Goal: Information Seeking & Learning: Learn about a topic

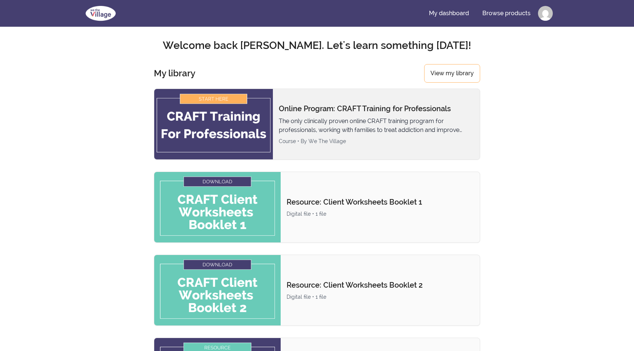
click at [206, 140] on img at bounding box center [213, 124] width 119 height 70
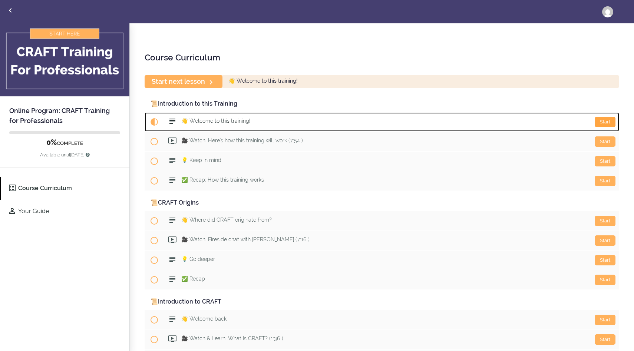
click at [605, 126] on div "Start" at bounding box center [604, 122] width 21 height 10
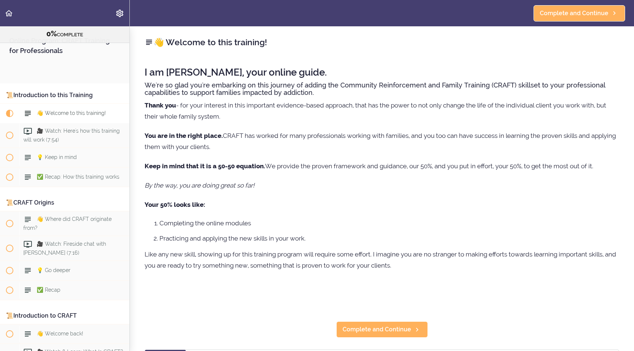
scroll to position [59, 0]
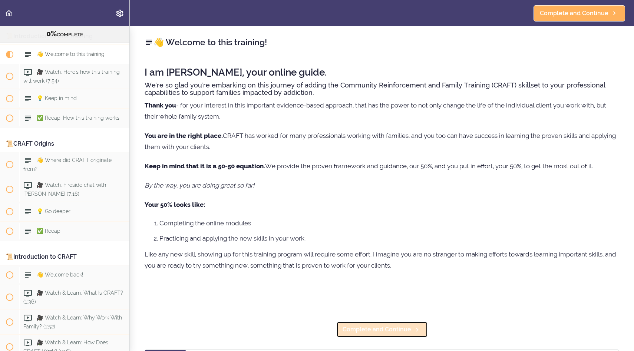
click at [379, 333] on span "Complete and Continue" at bounding box center [376, 329] width 69 height 9
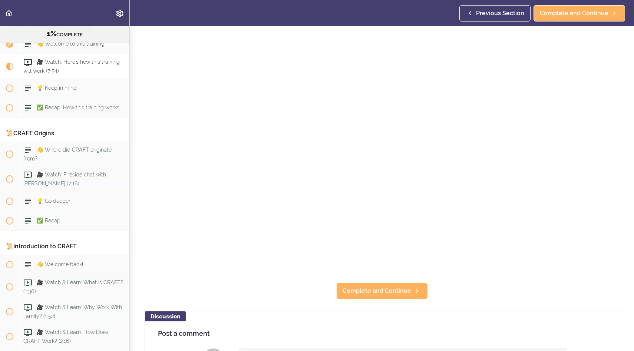
scroll to position [56, 0]
click at [379, 293] on span "Complete and Continue" at bounding box center [376, 290] width 69 height 9
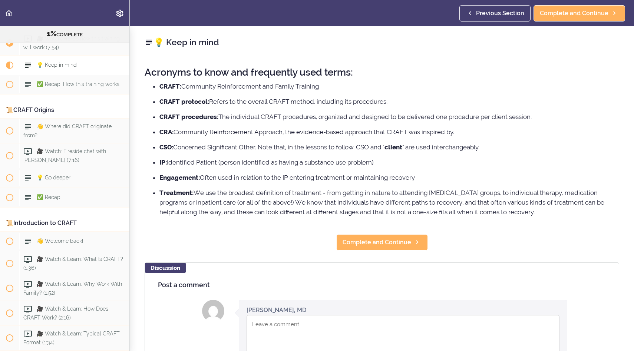
scroll to position [94, 0]
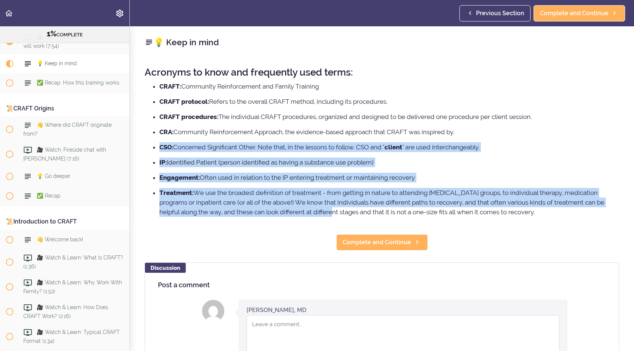
drag, startPoint x: 296, startPoint y: 212, endPoint x: 305, endPoint y: 137, distance: 76.1
click at [305, 137] on ul "CRAFT: Community Reinforcement and Family Training CRAFT protocol: Refers to th…" at bounding box center [382, 149] width 474 height 135
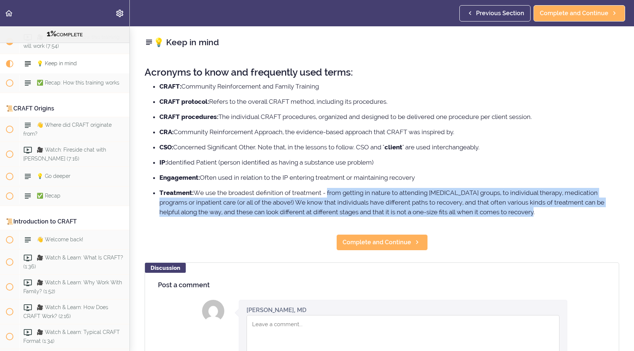
drag, startPoint x: 334, startPoint y: 219, endPoint x: 327, endPoint y: 195, distance: 25.1
click at [327, 195] on div "Acronyms to know and frequently used terms: CRAFT: Community Reinforcement and …" at bounding box center [382, 141] width 474 height 163
click at [327, 195] on li "Treatment: We use the broadest definition of treatment - from getting in nature…" at bounding box center [388, 202] width 459 height 29
drag, startPoint x: 325, startPoint y: 217, endPoint x: 323, endPoint y: 185, distance: 32.7
click at [323, 185] on div "Acronyms to know and frequently used terms: CRAFT: Community Reinforcement and …" at bounding box center [382, 141] width 474 height 163
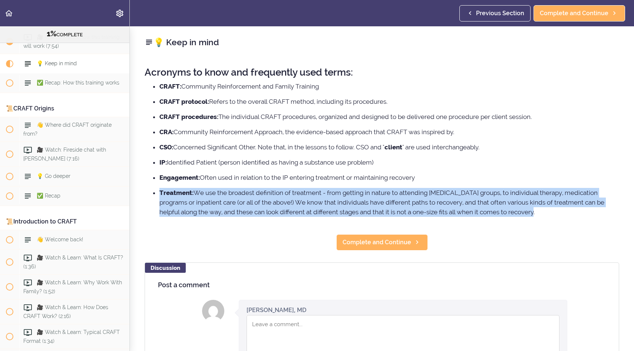
click at [323, 185] on ul "CRAFT: Community Reinforcement and Family Training CRAFT protocol: Refers to th…" at bounding box center [382, 149] width 474 height 135
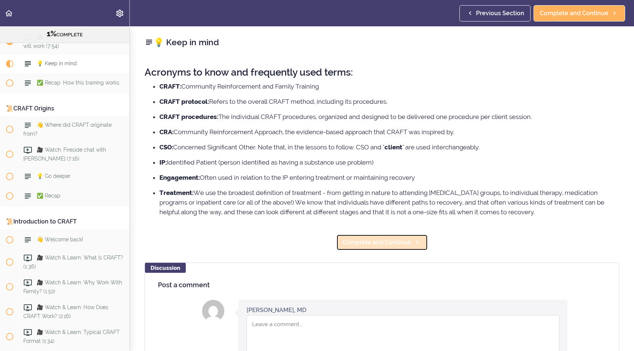
click at [369, 243] on span "Complete and Continue" at bounding box center [376, 242] width 69 height 9
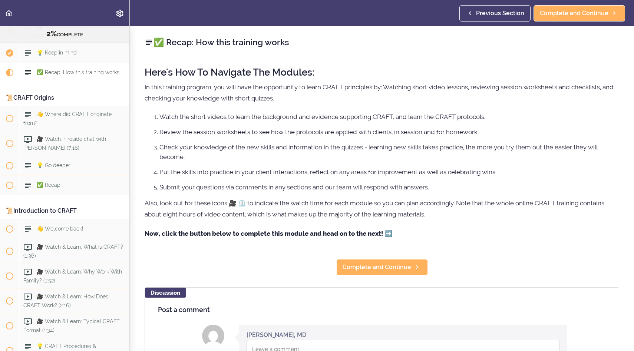
scroll to position [114, 0]
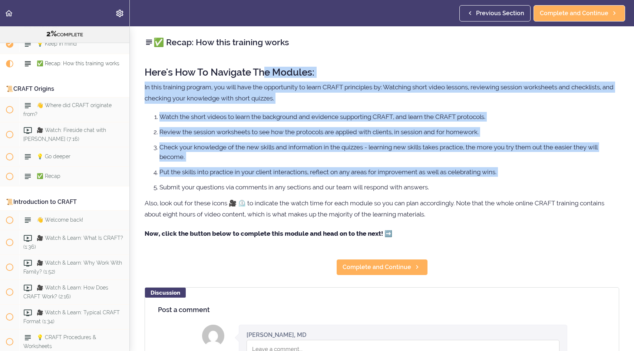
drag, startPoint x: 263, startPoint y: 69, endPoint x: 275, endPoint y: 182, distance: 113.2
click at [275, 182] on div "Here's How To Navigate The Modules: In this training program, you will have the…" at bounding box center [382, 153] width 474 height 187
click at [275, 182] on ol "Watch the short videos to learn the background and evidence supporting CRAFT, a…" at bounding box center [382, 152] width 474 height 80
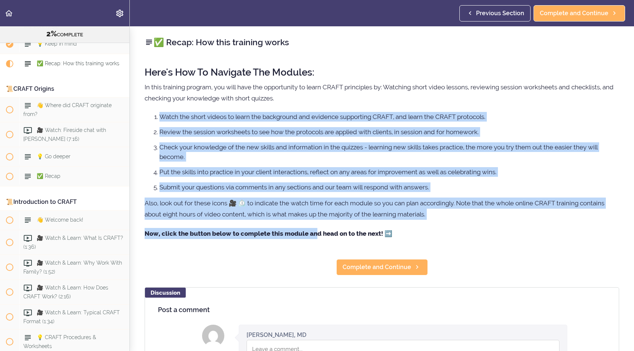
drag, startPoint x: 317, startPoint y: 239, endPoint x: 315, endPoint y: 99, distance: 139.3
click at [315, 99] on div "Here's How To Navigate The Modules: In this training program, you will have the…" at bounding box center [382, 153] width 474 height 187
click at [315, 99] on p "In this training program, you will have the opportunity to learn CRAFT principl…" at bounding box center [382, 93] width 474 height 22
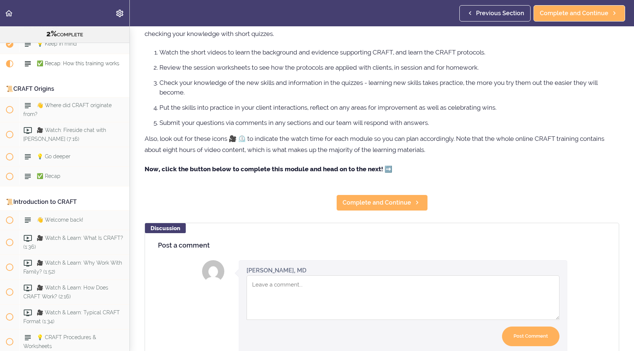
scroll to position [0, 0]
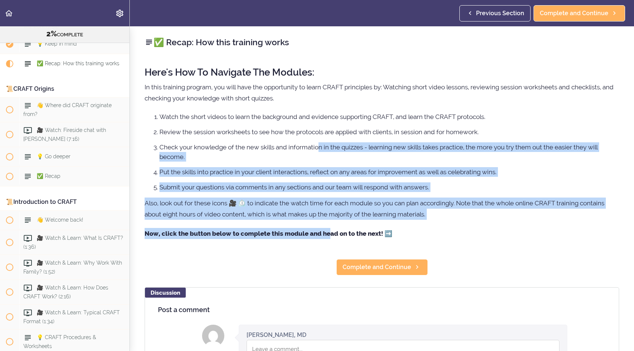
drag, startPoint x: 328, startPoint y: 235, endPoint x: 318, endPoint y: 150, distance: 85.4
click at [318, 150] on div "Here's How To Navigate The Modules: In this training program, you will have the…" at bounding box center [382, 153] width 474 height 187
click at [318, 150] on li "Check your knowledge of the new skills and information in the quizzes - learnin…" at bounding box center [388, 151] width 459 height 19
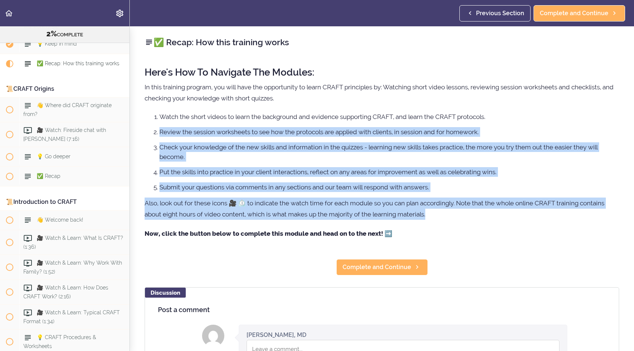
drag, startPoint x: 320, startPoint y: 226, endPoint x: 320, endPoint y: 123, distance: 102.3
click at [320, 123] on div "Here's How To Navigate The Modules: In this training program, you will have the…" at bounding box center [382, 153] width 474 height 187
click at [320, 123] on ol "Watch the short videos to learn the background and evidence supporting CRAFT, a…" at bounding box center [382, 152] width 474 height 80
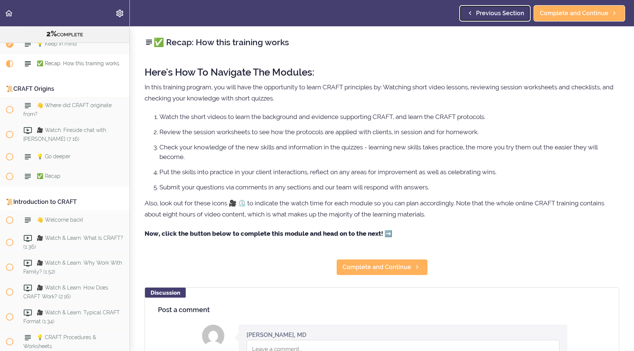
click at [498, 13] on span "Previous Section" at bounding box center [500, 13] width 48 height 9
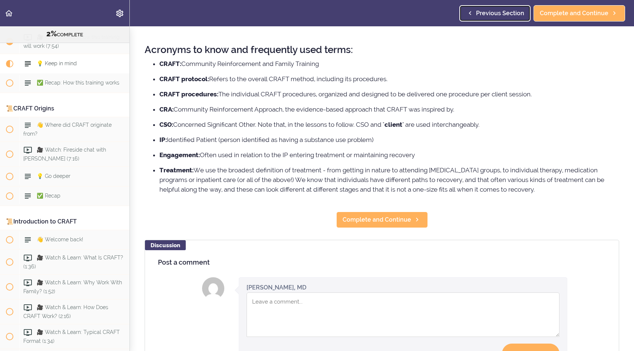
scroll to position [24, 0]
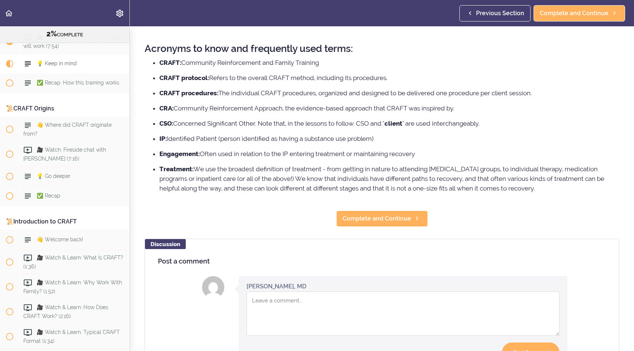
click at [290, 295] on textarea "Comment box" at bounding box center [402, 313] width 313 height 44
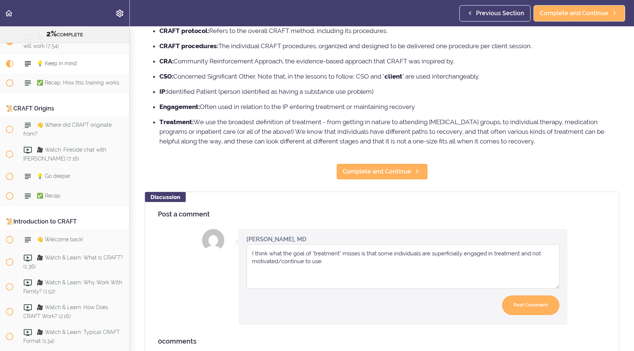
scroll to position [71, 0]
click at [422, 253] on textarea "I think what the goal of "treatment" misses is that some individuals are superf…" at bounding box center [402, 266] width 313 height 44
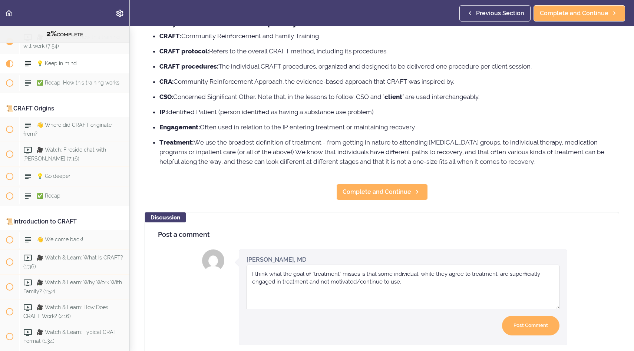
scroll to position [51, 0]
click at [316, 275] on textarea "I think what the goal of "treatment" misses is that some individual, while they…" at bounding box center [402, 286] width 313 height 44
click at [370, 272] on textarea "I think what the goal of engaging in treatment" misses is that some individual,…" at bounding box center [402, 286] width 313 height 44
click at [293, 272] on textarea "I think what the goal of engaging in treatment misses is that some individual, …" at bounding box center [402, 286] width 313 height 44
type textarea "I think what the CRAFT goal of engaging in treatment misses is that some indivi…"
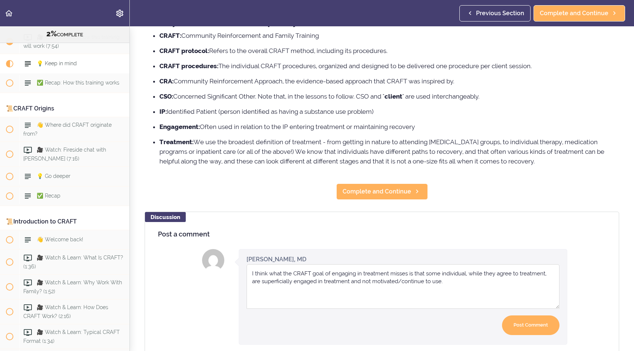
drag, startPoint x: 450, startPoint y: 286, endPoint x: 193, endPoint y: 266, distance: 257.9
click at [193, 266] on div "Discussion Post a comment Instructor Leila M. Vaezazizi, MD now Your comment wa…" at bounding box center [382, 307] width 474 height 191
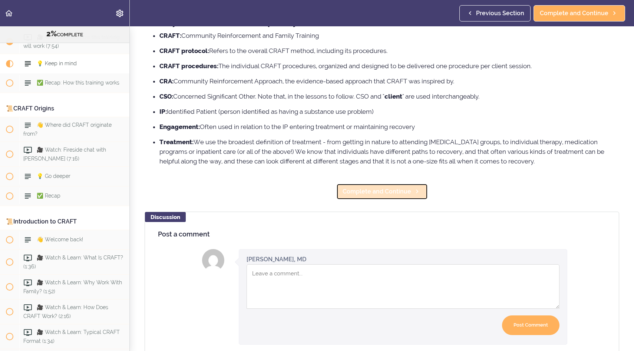
click at [377, 193] on span "Complete and Continue" at bounding box center [376, 191] width 69 height 9
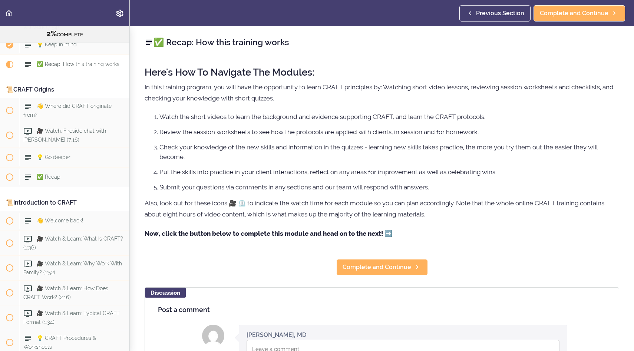
scroll to position [114, 0]
click at [592, 19] on link "Complete and Continue" at bounding box center [579, 13] width 92 height 16
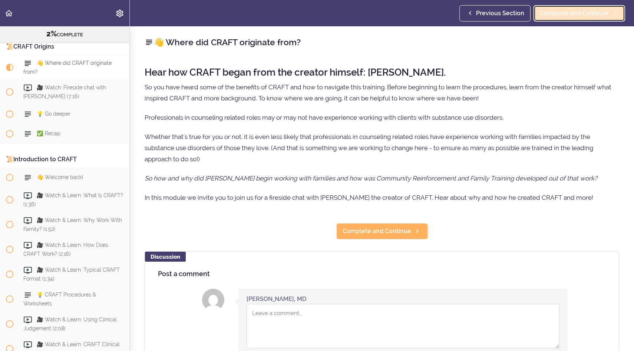
scroll to position [157, 0]
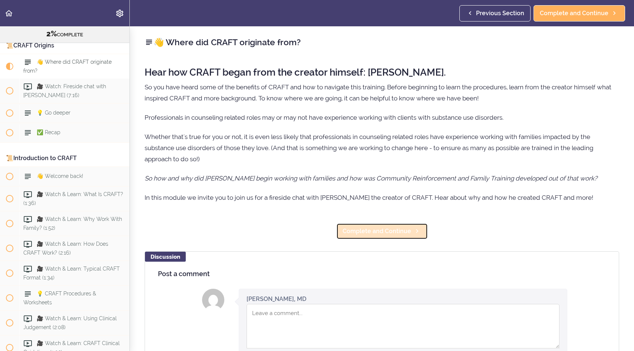
click at [366, 235] on span "Complete and Continue" at bounding box center [376, 231] width 69 height 9
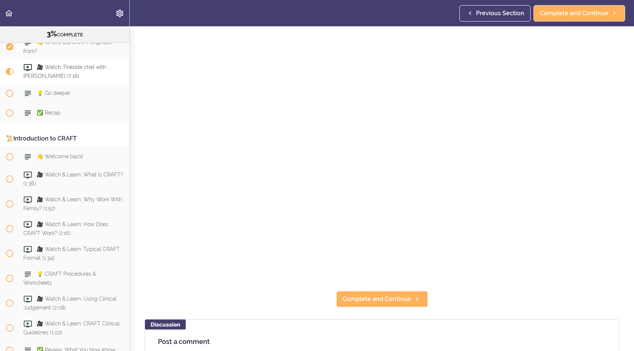
scroll to position [46, 0]
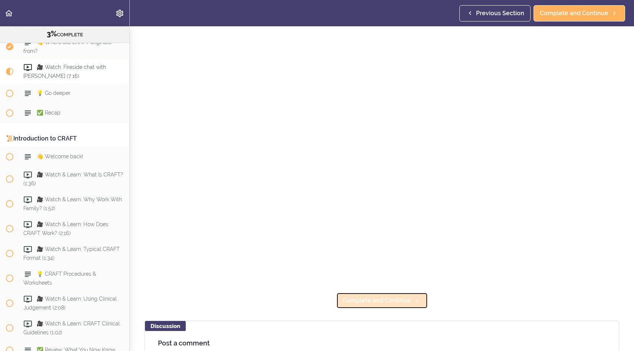
click at [372, 308] on link "Complete and Continue" at bounding box center [382, 300] width 92 height 16
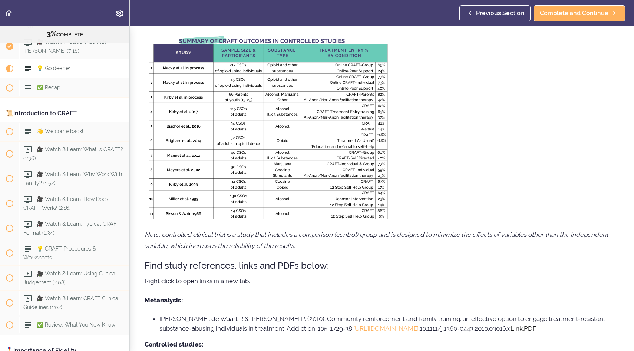
scroll to position [86, 0]
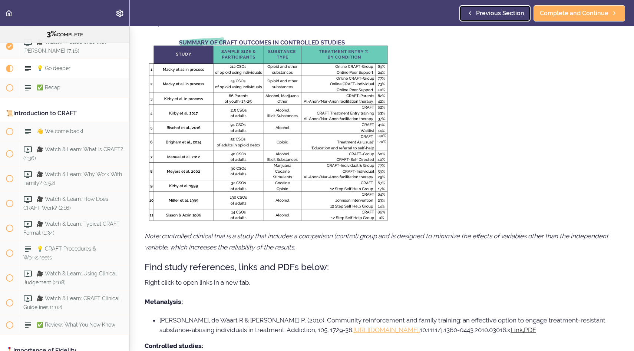
click at [491, 8] on link "Previous Section" at bounding box center [494, 13] width 71 height 16
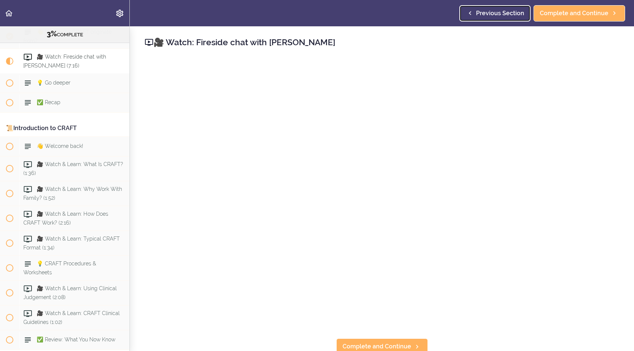
scroll to position [177, 0]
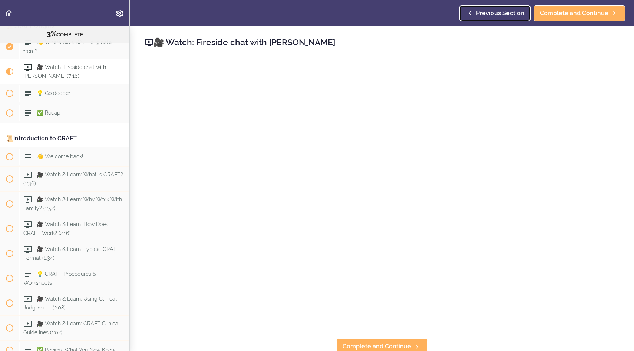
click at [485, 15] on span "Previous Section" at bounding box center [500, 13] width 48 height 9
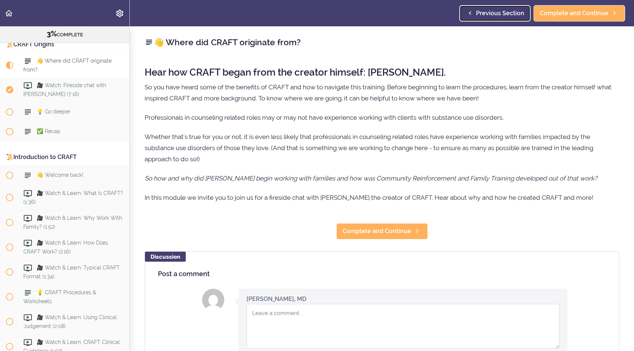
scroll to position [157, 0]
click at [290, 339] on textarea "Comment box" at bounding box center [402, 326] width 313 height 44
click at [295, 325] on textarea "Comment box" at bounding box center [402, 326] width 313 height 44
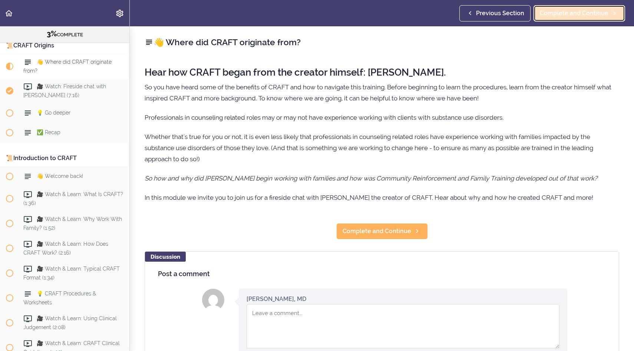
click at [576, 11] on span "Complete and Continue" at bounding box center [573, 13] width 69 height 9
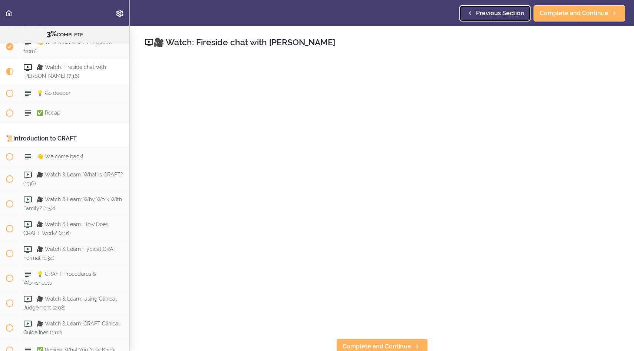
click at [474, 16] on icon at bounding box center [469, 13] width 9 height 8
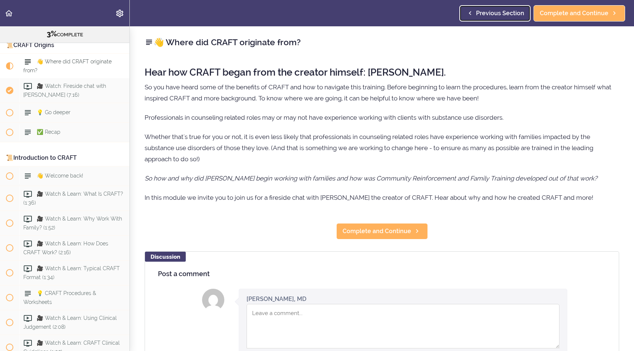
scroll to position [157, 0]
click at [374, 227] on span "Complete and Continue" at bounding box center [376, 231] width 69 height 9
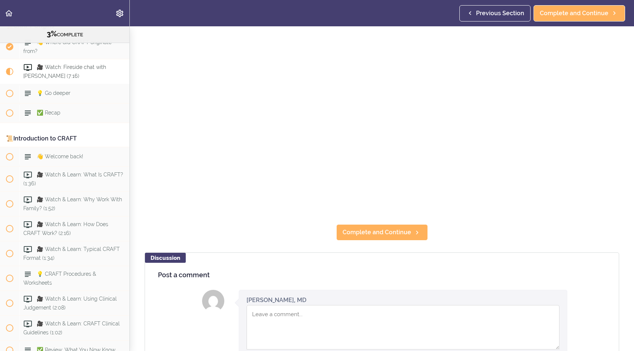
scroll to position [114, 0]
click at [390, 236] on link "Complete and Continue" at bounding box center [382, 232] width 92 height 16
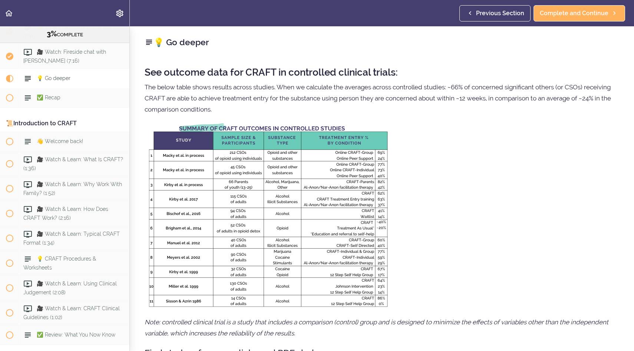
scroll to position [202, 0]
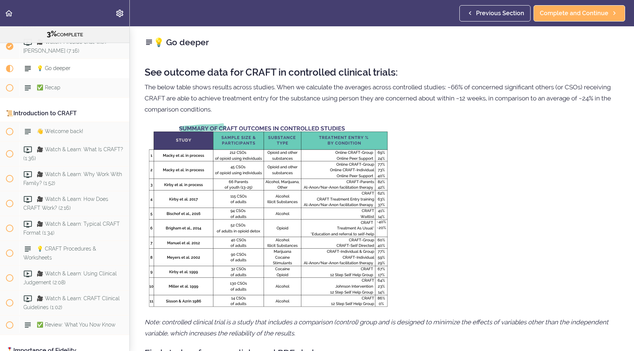
click at [264, 223] on img at bounding box center [268, 215] width 247 height 185
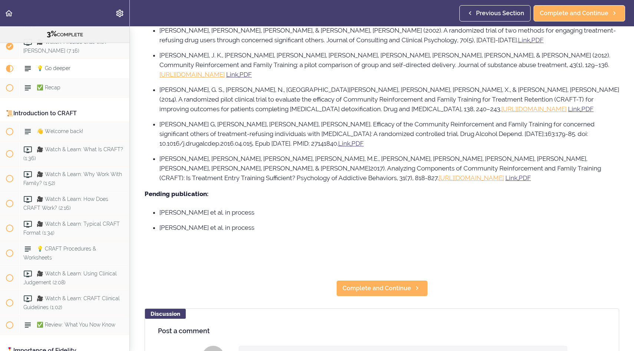
scroll to position [489, 0]
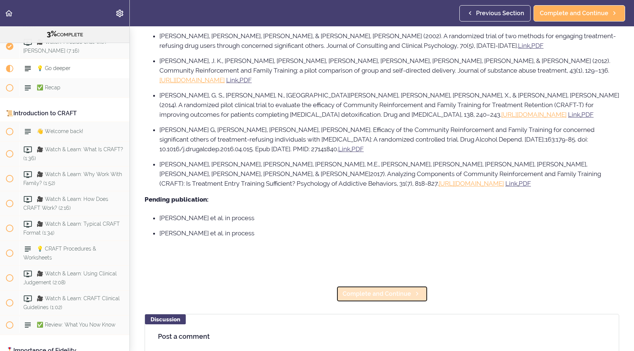
click at [389, 300] on link "Complete and Continue" at bounding box center [382, 294] width 92 height 16
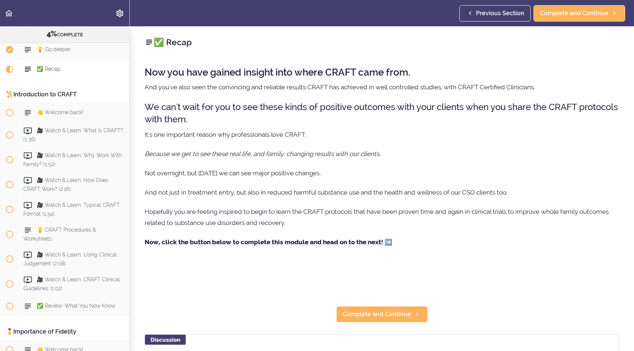
scroll to position [222, 0]
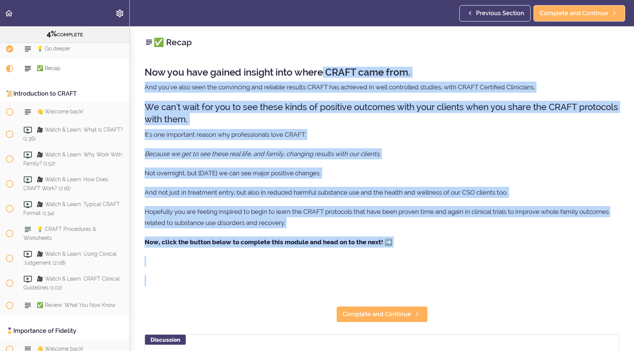
drag, startPoint x: 323, startPoint y: 273, endPoint x: 326, endPoint y: 67, distance: 206.4
click at [326, 67] on div "Now you have gained insight into where CRAFT came from. And you've also seen th…" at bounding box center [382, 177] width 474 height 235
click at [326, 67] on h2 "Now you have gained insight into where CRAFT came from." at bounding box center [382, 72] width 474 height 11
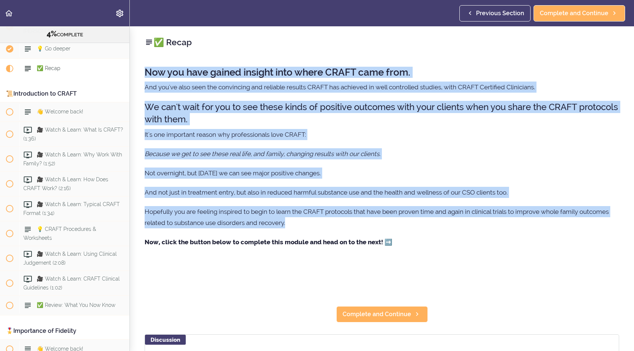
drag, startPoint x: 268, startPoint y: 65, endPoint x: 255, endPoint y: 236, distance: 171.7
click at [255, 236] on div "Now you have gained insight into where CRAFT came from. And you've also seen th…" at bounding box center [382, 177] width 474 height 235
click at [255, 236] on p "Now, click the button below to complete this module and head on to the next! ➡️" at bounding box center [382, 241] width 474 height 11
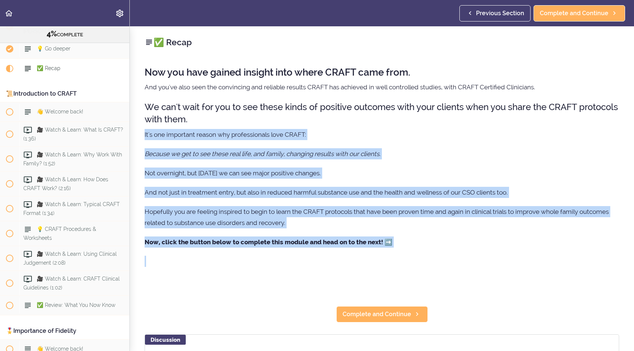
drag, startPoint x: 257, startPoint y: 252, endPoint x: 268, endPoint y: 116, distance: 137.2
click at [268, 116] on div "Now you have gained insight into where CRAFT came from. And you've also seen th…" at bounding box center [382, 177] width 474 height 235
click at [268, 116] on h3 "We can't wait for you to see these kinds of positive outcomes with your clients…" at bounding box center [382, 113] width 474 height 24
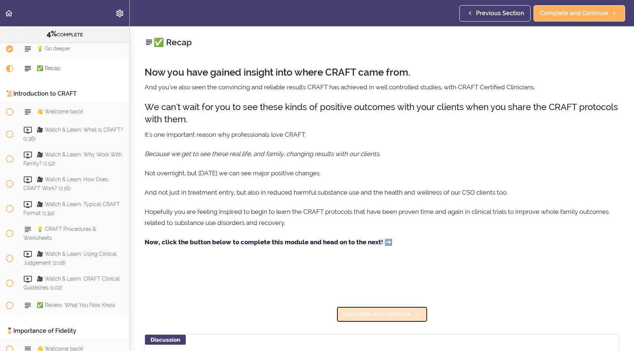
click at [381, 315] on span "Complete and Continue" at bounding box center [376, 314] width 69 height 9
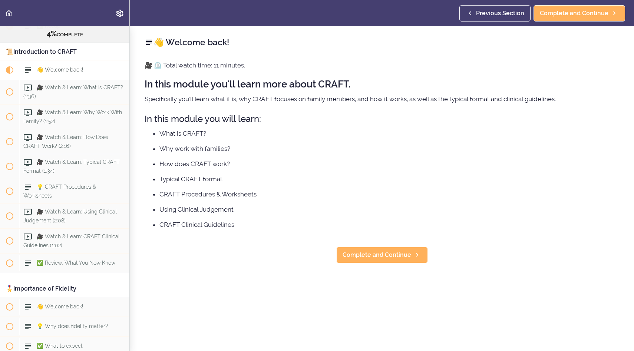
scroll to position [266, 0]
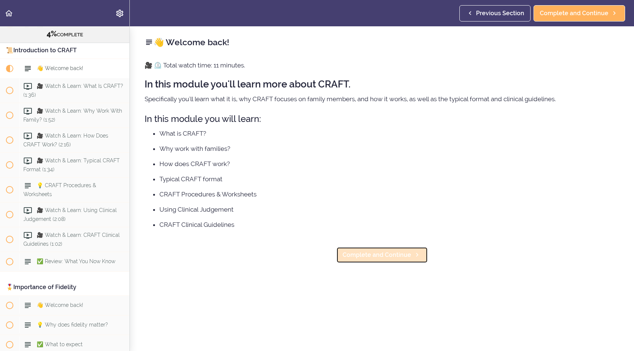
click at [377, 254] on span "Complete and Continue" at bounding box center [376, 254] width 69 height 9
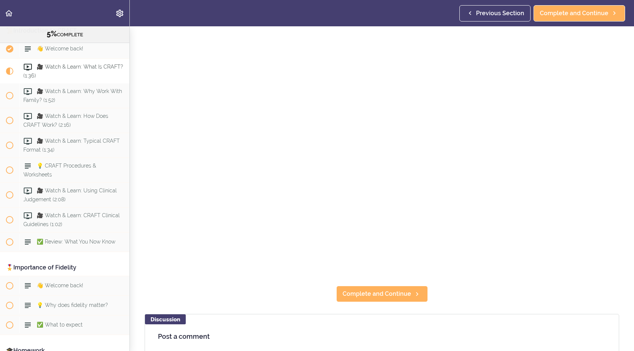
scroll to position [53, 0]
click at [379, 295] on span "Complete and Continue" at bounding box center [376, 293] width 69 height 9
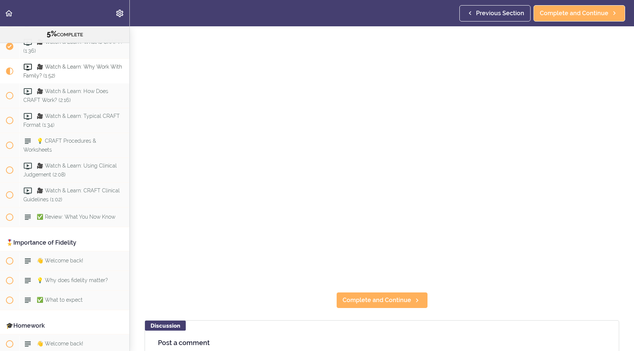
scroll to position [47, 0]
click at [364, 300] on span "Complete and Continue" at bounding box center [376, 299] width 69 height 9
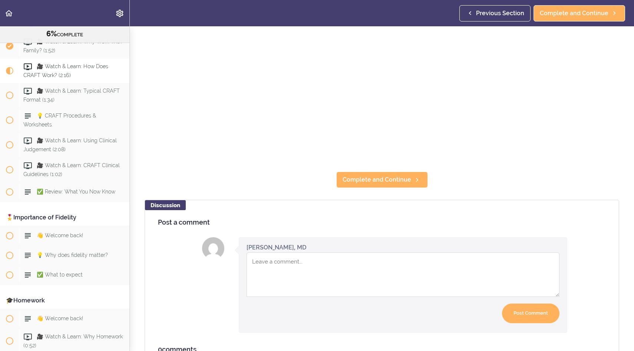
scroll to position [167, 0]
click at [376, 184] on link "Complete and Continue" at bounding box center [382, 179] width 92 height 16
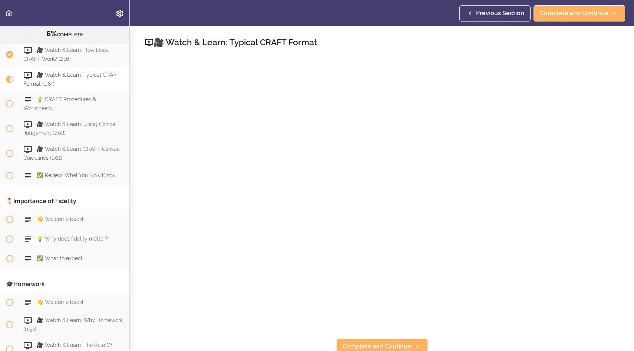
scroll to position [360, 0]
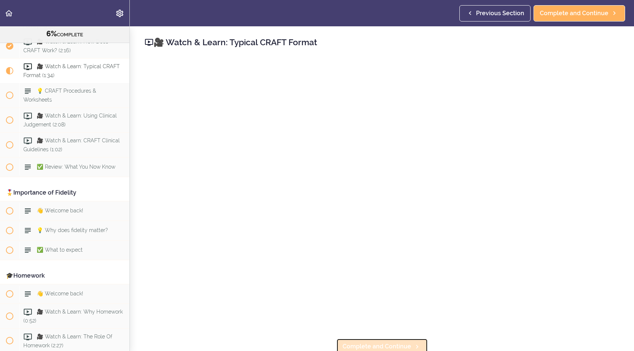
click at [386, 343] on span "Complete and Continue" at bounding box center [376, 346] width 69 height 9
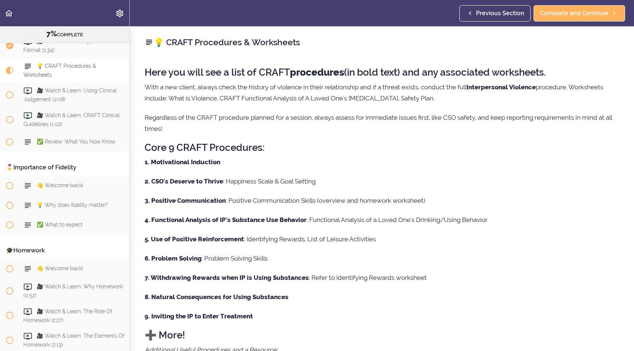
scroll to position [165, 0]
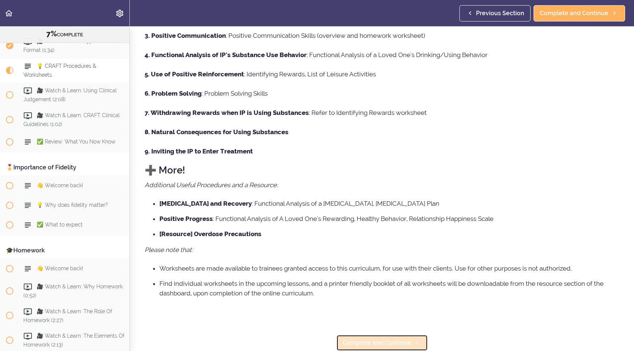
click at [388, 346] on span "Complete and Continue" at bounding box center [376, 342] width 69 height 9
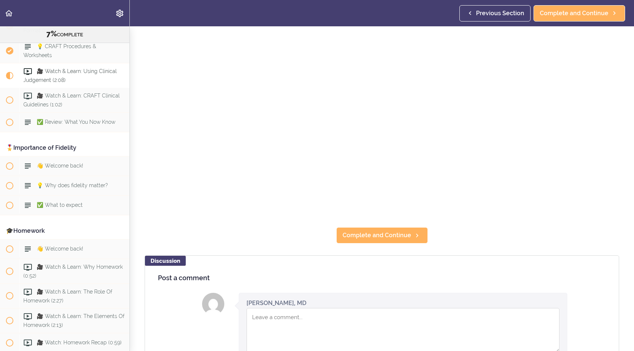
scroll to position [112, 0]
click at [377, 232] on span "Complete and Continue" at bounding box center [376, 234] width 69 height 9
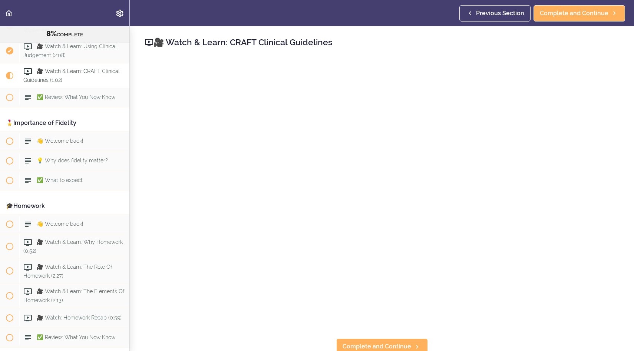
scroll to position [44, 0]
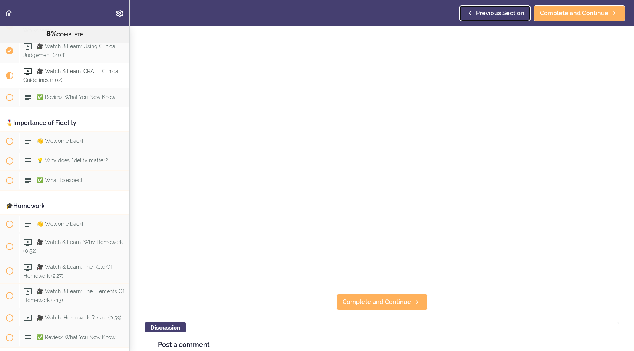
click at [484, 8] on link "Previous Section" at bounding box center [494, 13] width 71 height 16
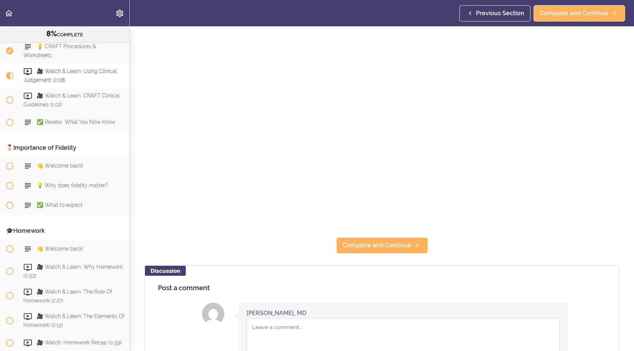
scroll to position [119, 0]
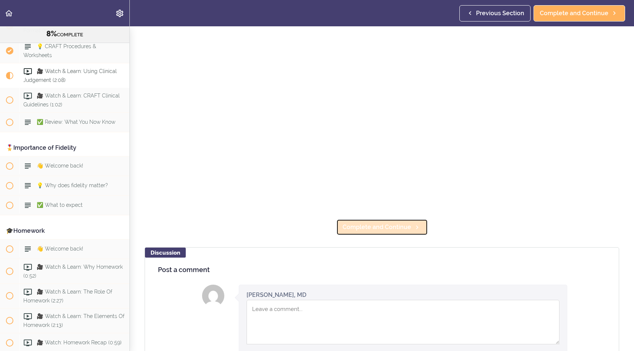
click at [371, 230] on span "Complete and Continue" at bounding box center [376, 227] width 69 height 9
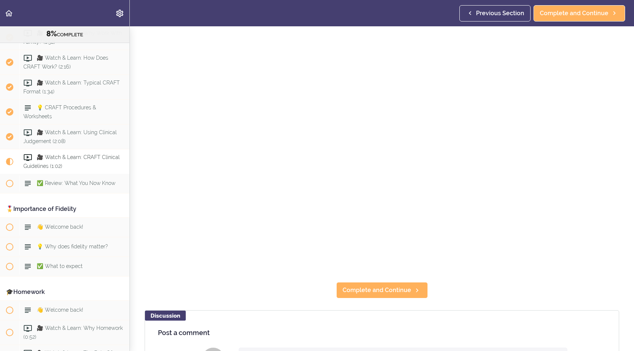
scroll to position [58, 0]
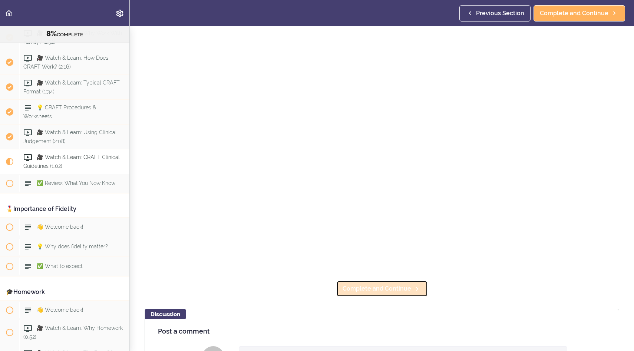
click at [352, 291] on span "Complete and Continue" at bounding box center [376, 288] width 69 height 9
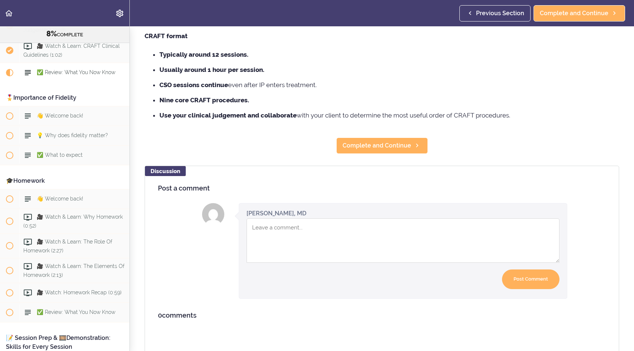
scroll to position [73, 0]
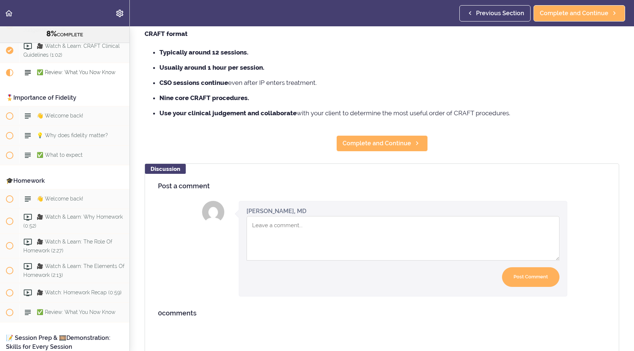
click at [324, 228] on textarea "Comment box" at bounding box center [402, 238] width 313 height 44
type textarea "G"
type textarea "T"
type textarea "O"
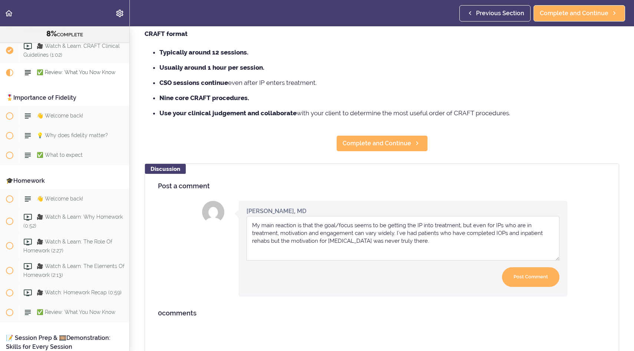
click at [473, 226] on textarea "My main reaction is that the goal/focus seems to be getting the IP into treatme…" at bounding box center [402, 238] width 313 height 44
click at [274, 237] on textarea "My main reaction is that the goal/focus seems to be getting the IP into treatme…" at bounding box center [402, 238] width 313 height 44
click at [454, 243] on textarea "My main reaction is that the goal/focus seems to be getting the IP into treatme…" at bounding box center [402, 238] width 313 height 44
click at [359, 237] on textarea "My main reaction is that the goal/focus seems to be getting the IP into treatme…" at bounding box center [402, 238] width 313 height 44
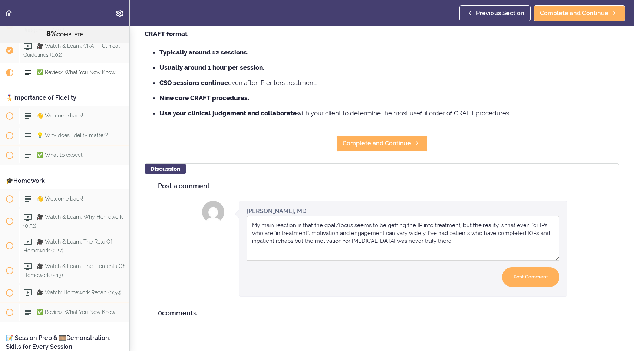
click at [360, 243] on textarea "My main reaction is that the goal/focus seems to be getting the IP into treatme…" at bounding box center [402, 238] width 313 height 44
click at [475, 239] on textarea "My main reaction is that the goal/focus seems to be getting the IP into treatme…" at bounding box center [402, 238] width 313 height 44
drag, startPoint x: 475, startPoint y: 245, endPoint x: 462, endPoint y: 225, distance: 23.5
click at [462, 225] on textarea "My main reaction is that the goal/focus seems to be getting the IP into treatme…" at bounding box center [402, 238] width 313 height 44
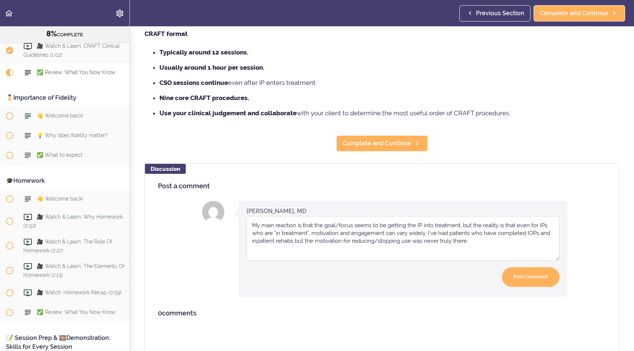
click at [462, 225] on textarea "My main reaction is that the goal/focus seems to be getting the IP into treatme…" at bounding box center [402, 238] width 313 height 44
click at [472, 241] on textarea "My main reaction is that the goal/focus seems to be getting the IP into treatme…" at bounding box center [402, 238] width 313 height 44
click at [310, 233] on textarea "My main reaction is that the goal/focus seems to be getting the IP into treatme…" at bounding box center [402, 238] width 313 height 44
drag, startPoint x: 269, startPoint y: 243, endPoint x: 419, endPoint y: 233, distance: 150.0
click at [419, 233] on textarea "My main reaction is that the goal/focus seems to be getting the IP into treatme…" at bounding box center [402, 238] width 313 height 44
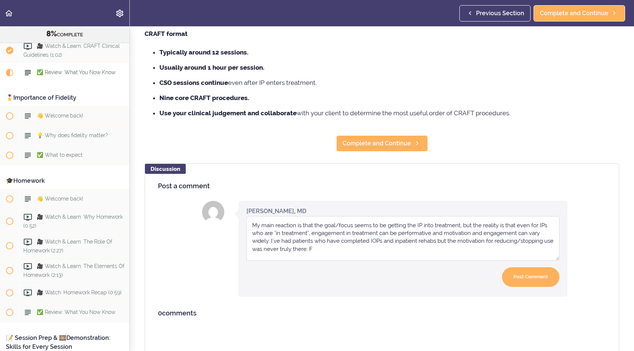
drag, startPoint x: 270, startPoint y: 242, endPoint x: 379, endPoint y: 230, distance: 109.2
click at [379, 230] on textarea "My main reaction is that the goal/focus seems to be getting the IP into treatme…" at bounding box center [402, 238] width 313 height 44
click at [348, 234] on textarea "My main reaction is that the goal/focus seems to be getting the IP into treatme…" at bounding box center [402, 238] width 313 height 44
drag, startPoint x: 269, startPoint y: 241, endPoint x: 441, endPoint y: 235, distance: 172.0
click at [441, 235] on textarea "My main reaction is that the goal/focus seems to be getting the IP into treatme…" at bounding box center [402, 238] width 313 height 44
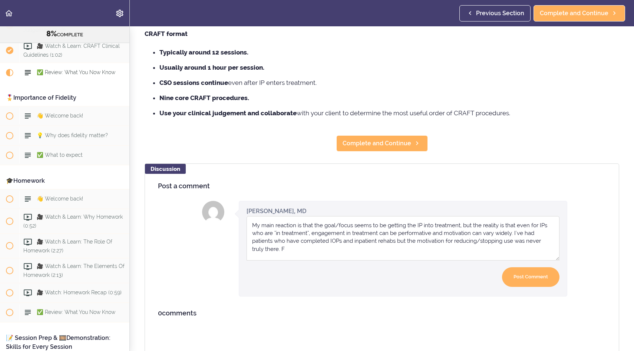
drag, startPoint x: 388, startPoint y: 253, endPoint x: 269, endPoint y: 253, distance: 118.9
click at [269, 253] on textarea "My main reaction is that the goal/focus seems to be getting the IP into treatme…" at bounding box center [402, 238] width 313 height 44
type textarea "My main reaction is that the goal/focus seems to be getting the IP into treatme…"
drag, startPoint x: 456, startPoint y: 261, endPoint x: 512, endPoint y: 229, distance: 64.9
click at [513, 229] on div "My main reaction is that the goal/focus seems to be getting the IP into treatme…" at bounding box center [402, 239] width 313 height 47
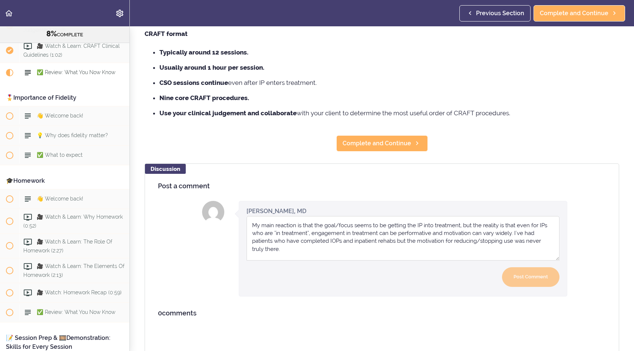
click at [515, 234] on textarea "My main reaction is that the goal/focus seems to be getting the IP into treatme…" at bounding box center [402, 238] width 313 height 44
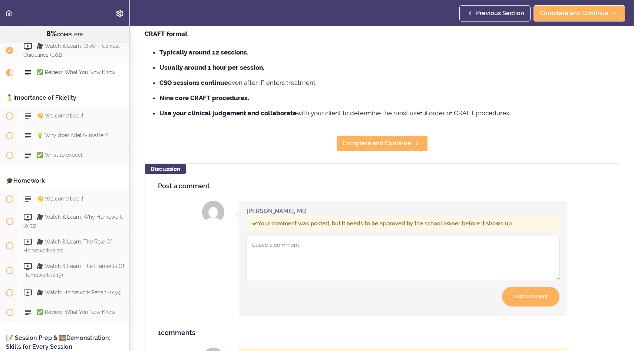
scroll to position [155, 0]
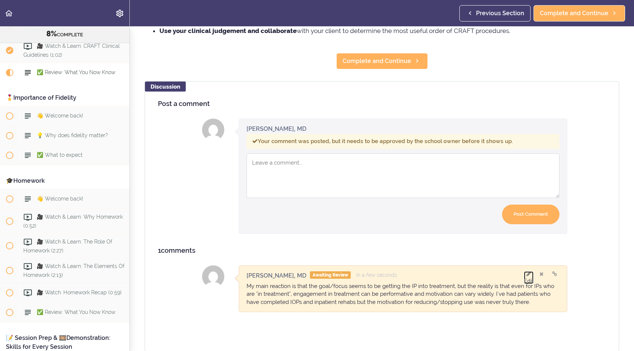
click at [527, 274] on icon at bounding box center [528, 273] width 4 height 5
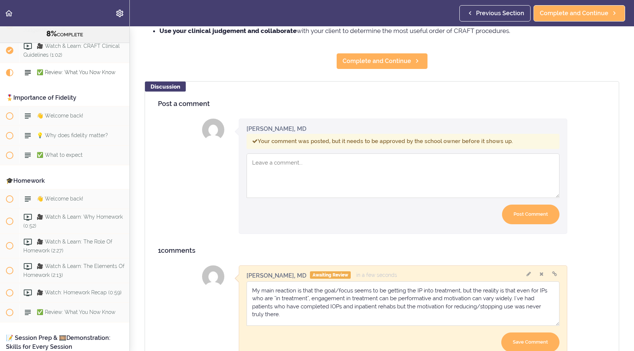
drag, startPoint x: 324, startPoint y: 320, endPoint x: 322, endPoint y: 304, distance: 16.0
click at [322, 304] on textarea "My main reaction is that the goal/focus seems to be getting the IP into treatme…" at bounding box center [402, 303] width 313 height 44
click at [322, 303] on textarea "My main reaction is that the goal/focus seems to be getting the IP into treatme…" at bounding box center [402, 303] width 313 height 44
click at [515, 298] on textarea "My main reaction is that the goal/focus seems to be getting the IP into treatme…" at bounding box center [402, 303] width 313 height 44
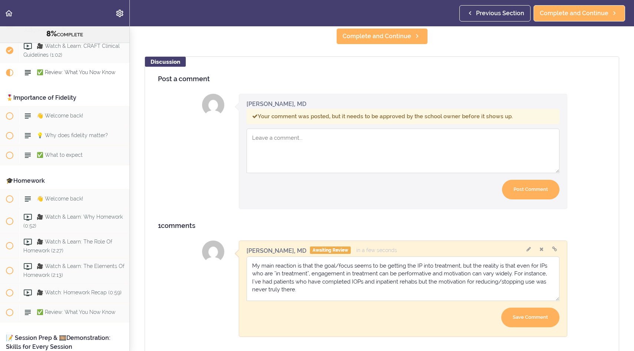
scroll to position [197, 0]
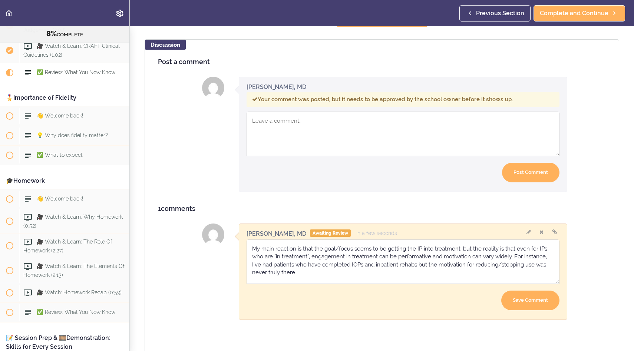
click at [416, 265] on textarea "My main reaction is that the goal/focus seems to be getting the IP into treatme…" at bounding box center [402, 261] width 313 height 44
click at [375, 268] on textarea "My main reaction is that the goal/focus seems to be getting the IP into treatme…" at bounding box center [402, 261] width 313 height 44
click at [389, 271] on textarea "My main reaction is that the goal/focus seems to be getting the IP into treatme…" at bounding box center [402, 261] width 313 height 44
drag, startPoint x: 360, startPoint y: 255, endPoint x: 357, endPoint y: 250, distance: 5.7
click at [359, 255] on textarea "My main reaction is that the goal/focus seems to be getting the IP into treatme…" at bounding box center [402, 261] width 313 height 44
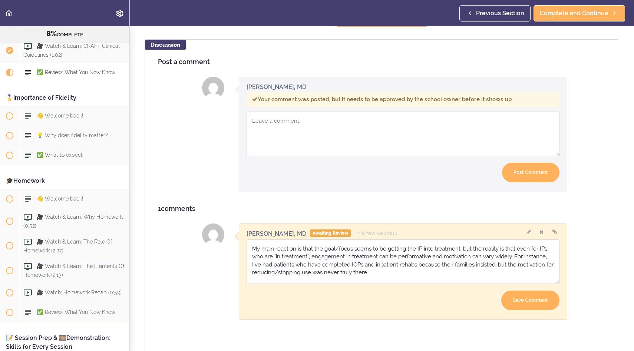
click at [355, 248] on textarea "My main reaction is that the goal/focus seems to be getting the IP into treatme…" at bounding box center [402, 261] width 313 height 44
click at [425, 274] on textarea "My main reaction is that the goal/focus for CRAFT appears to be getting the IP …" at bounding box center [402, 261] width 313 height 44
click at [462, 256] on textarea "My main reaction is that the goal/focus for CRAFT appears to be getting the IP …" at bounding box center [402, 261] width 313 height 44
click at [461, 256] on textarea "My main reaction is that the goal/focus for CRAFT appears to be getting the IP …" at bounding box center [402, 261] width 313 height 44
drag, startPoint x: 477, startPoint y: 275, endPoint x: 402, endPoint y: 275, distance: 74.8
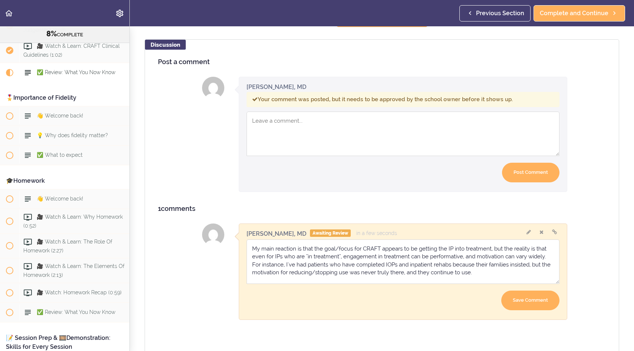
click at [402, 275] on textarea "My main reaction is that the goal/focus for CRAFT appears to be getting the IP …" at bounding box center [402, 261] width 313 height 44
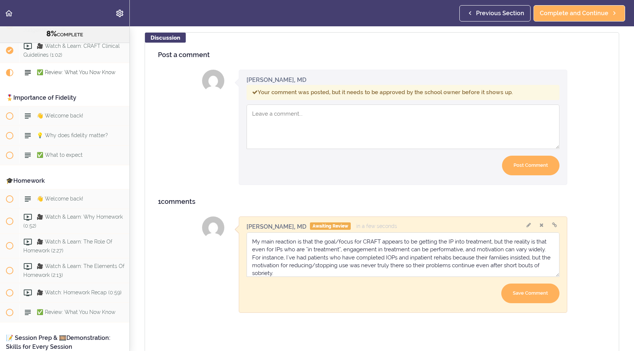
scroll to position [205, 0]
click at [426, 249] on textarea "My main reaction is that the goal/focus for CRAFT appears to be getting the IP …" at bounding box center [402, 254] width 313 height 44
click at [428, 249] on textarea "My main reaction is that the goal/focus for CRAFT appears to be getting the IP …" at bounding box center [402, 254] width 313 height 44
click at [519, 258] on textarea "My main reaction is that the goal/focus for CRAFT appears to be getting the IP …" at bounding box center [402, 254] width 313 height 44
click at [441, 258] on textarea "My main reaction is that the goal/focus for CRAFT appears to be getting the IP …" at bounding box center [402, 254] width 313 height 44
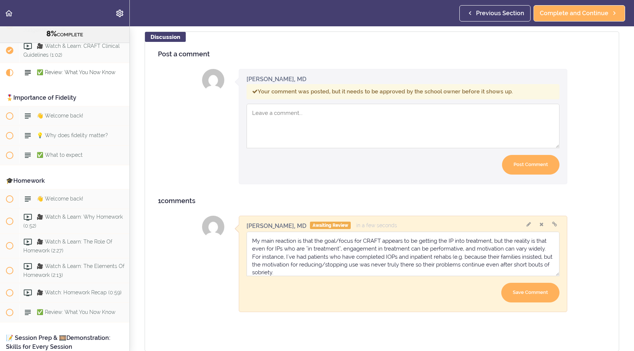
click at [530, 255] on textarea "My main reaction is that the goal/focus for CRAFT appears to be getting the IP …" at bounding box center [402, 254] width 313 height 44
drag, startPoint x: 424, startPoint y: 273, endPoint x: 473, endPoint y: 263, distance: 49.8
click at [473, 263] on textarea "My main reaction is that the goal/focus for CRAFT appears to be getting the IP …" at bounding box center [402, 254] width 313 height 44
drag, startPoint x: 474, startPoint y: 248, endPoint x: 409, endPoint y: 248, distance: 64.8
click at [409, 248] on textarea "My main reaction is that the goal/focus for CRAFT appears to be getting the IP …" at bounding box center [402, 254] width 313 height 44
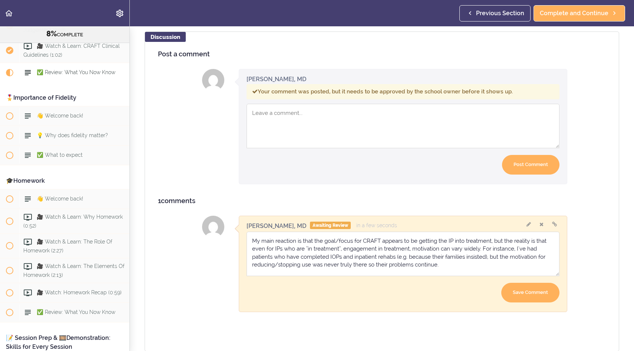
click at [478, 249] on textarea "My main reaction is that the goal/focus for CRAFT appears to be getting the IP …" at bounding box center [402, 254] width 313 height 44
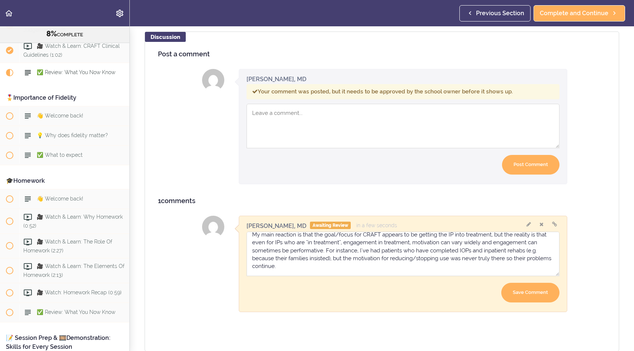
scroll to position [1, 0]
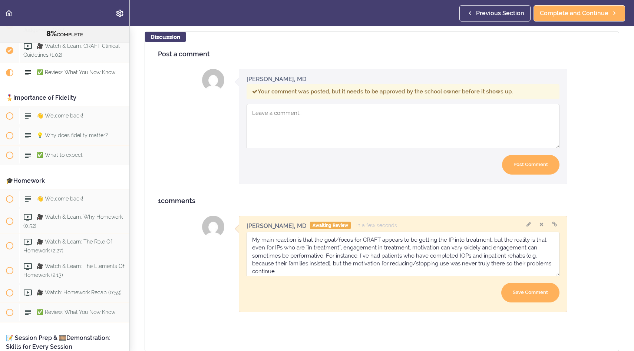
click at [409, 248] on textarea "My main reaction is that the goal/focus for CRAFT appears to be getting the IP …" at bounding box center [402, 254] width 313 height 44
drag, startPoint x: 298, startPoint y: 257, endPoint x: 246, endPoint y: 257, distance: 51.5
click at [246, 257] on textarea "My main reaction is that the goal/focus for CRAFT appears to be getting the IP …" at bounding box center [402, 254] width 313 height 44
click at [355, 255] on textarea "My main reaction is that the goal/focus for CRAFT appears to be getting the IP …" at bounding box center [402, 254] width 313 height 44
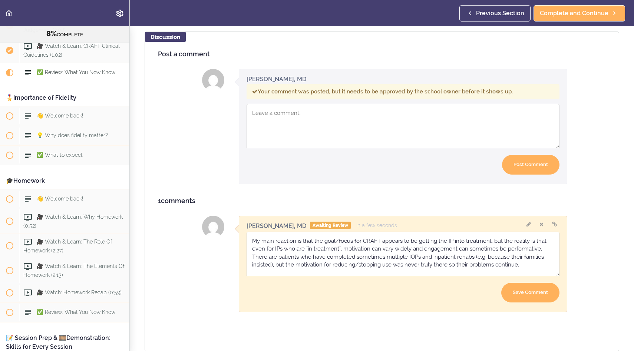
click at [486, 257] on textarea "My main reaction is that the goal/focus for CRAFT appears to be getting the IP …" at bounding box center [402, 254] width 313 height 44
type textarea "My main reaction is that the goal/focus for CRAFT appears to be getting the IP …"
click at [533, 292] on input "Save Comment" at bounding box center [530, 293] width 58 height 20
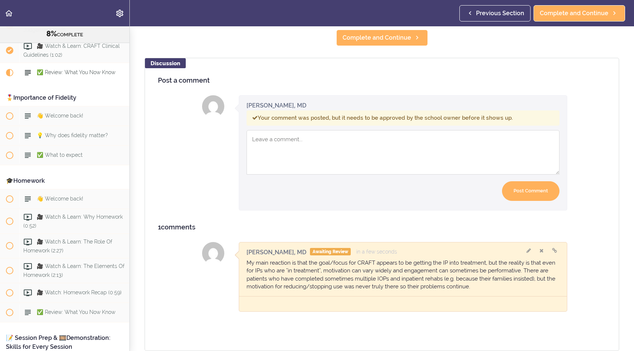
scroll to position [179, 0]
click at [592, 12] on span "Complete and Continue" at bounding box center [573, 13] width 69 height 9
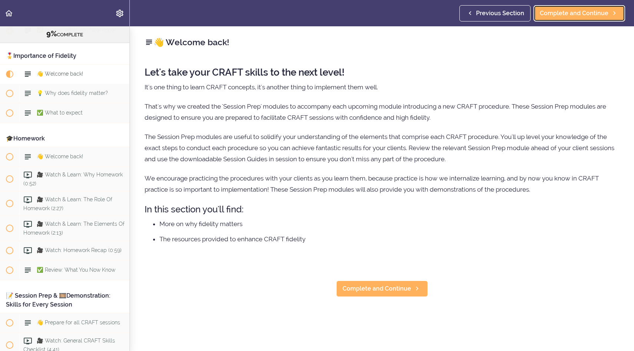
scroll to position [499, 0]
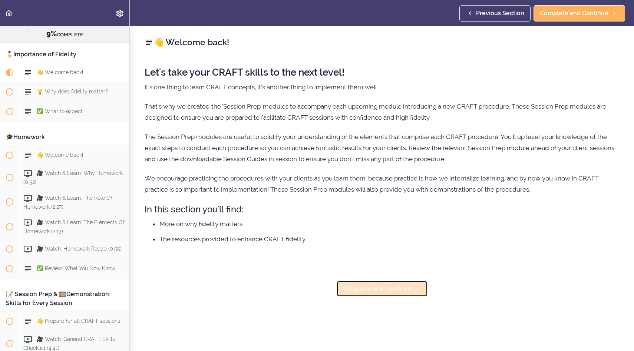
click at [379, 288] on span "Complete and Continue" at bounding box center [376, 288] width 69 height 9
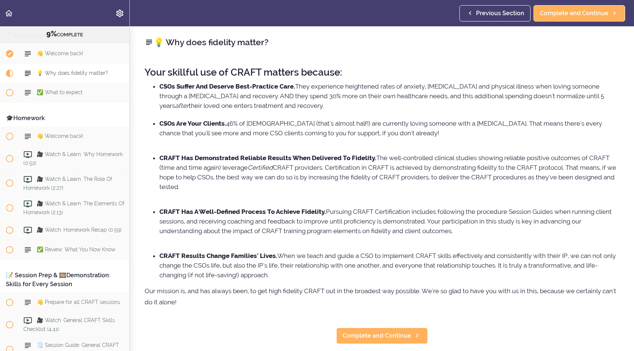
scroll to position [518, 0]
click at [393, 333] on span "Complete and Continue" at bounding box center [376, 335] width 69 height 9
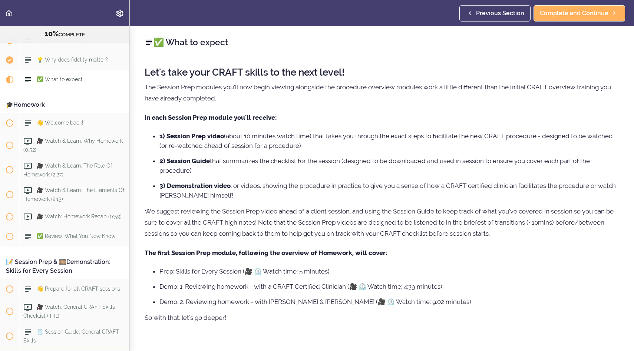
scroll to position [538, 0]
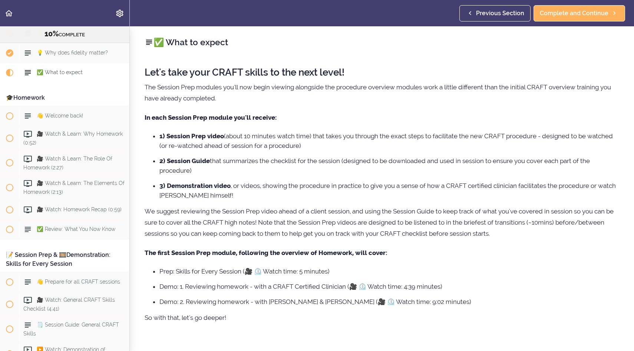
drag, startPoint x: 262, startPoint y: 101, endPoint x: 249, endPoint y: 93, distance: 14.9
click at [249, 93] on p "The Session Prep modules you'll now begin viewing alongside the procedure overv…" at bounding box center [382, 93] width 474 height 22
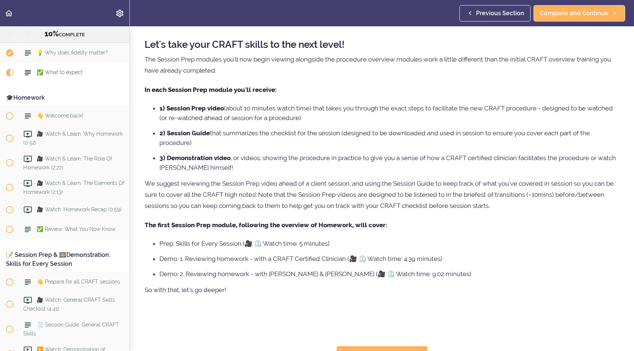
scroll to position [39, 0]
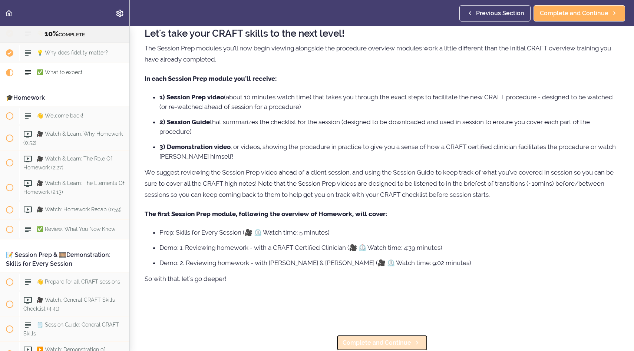
click at [358, 344] on span "Complete and Continue" at bounding box center [376, 342] width 69 height 9
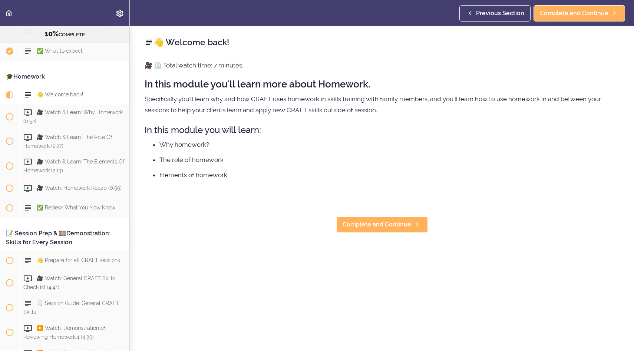
scroll to position [582, 0]
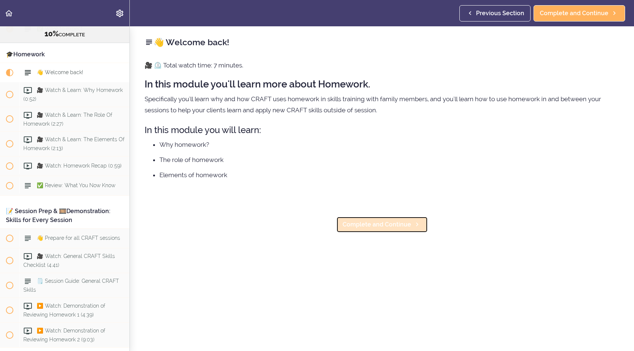
click at [390, 230] on link "Complete and Continue" at bounding box center [382, 224] width 92 height 16
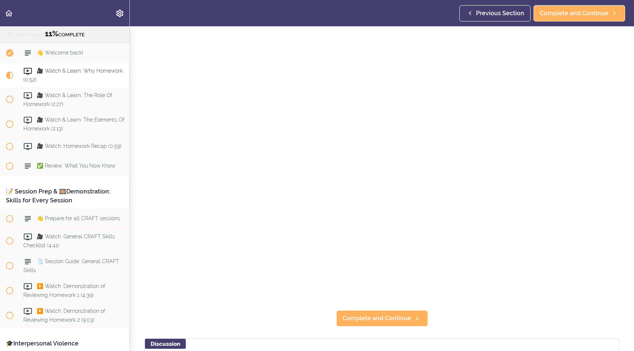
scroll to position [17, 0]
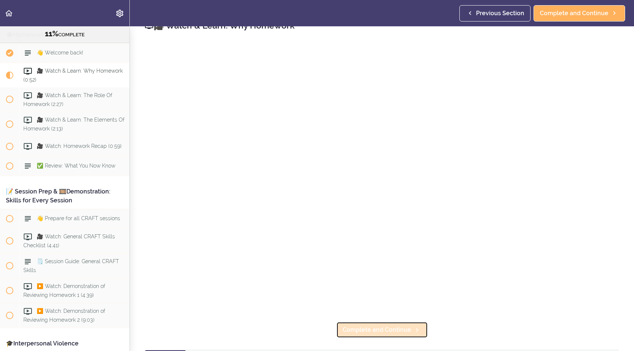
click at [400, 335] on link "Complete and Continue" at bounding box center [382, 330] width 92 height 16
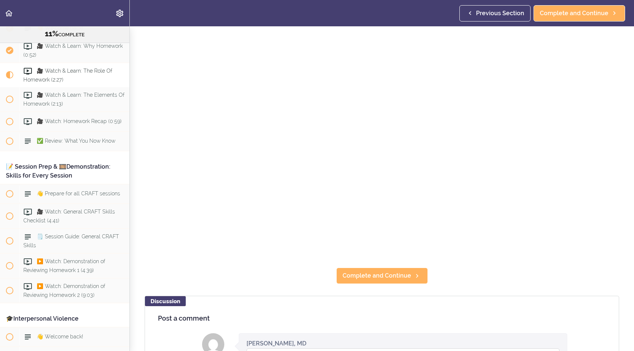
scroll to position [71, 0]
click at [360, 273] on span "Complete and Continue" at bounding box center [376, 275] width 69 height 9
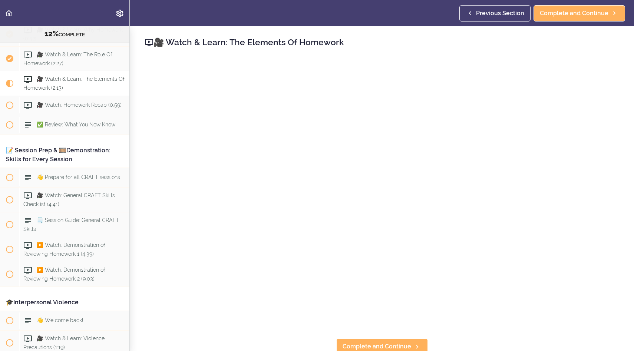
scroll to position [651, 0]
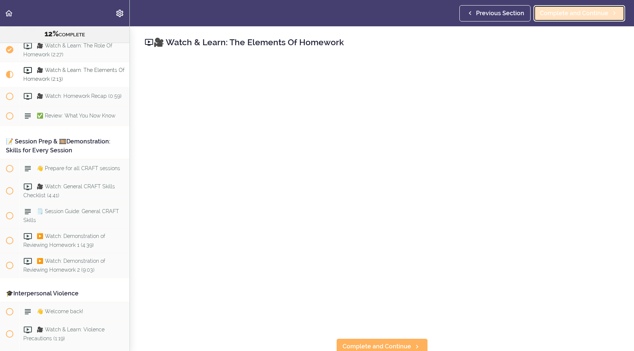
click at [577, 12] on span "Complete and Continue" at bounding box center [573, 13] width 69 height 9
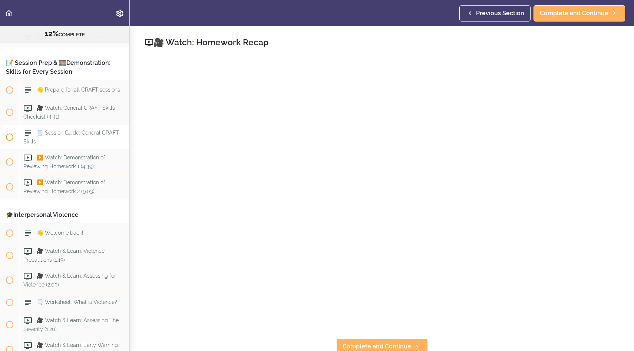
scroll to position [734, 0]
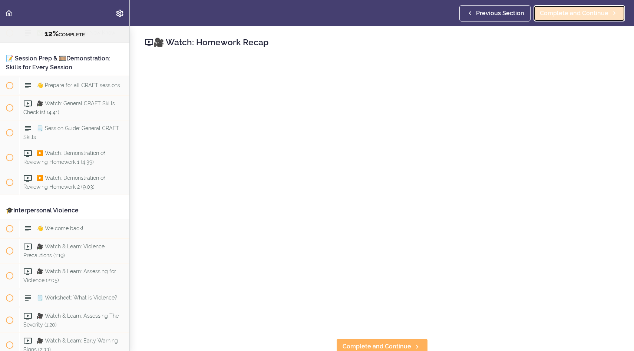
click at [591, 13] on span "Complete and Continue" at bounding box center [573, 13] width 69 height 9
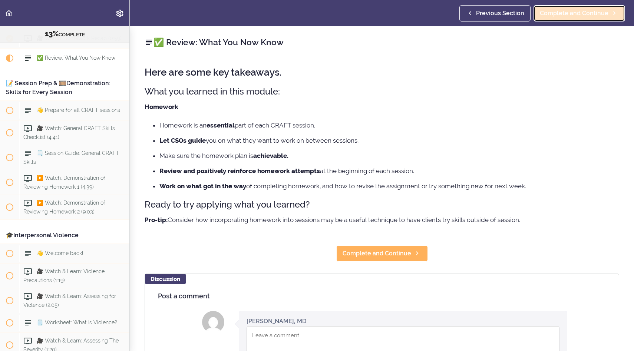
scroll to position [696, 0]
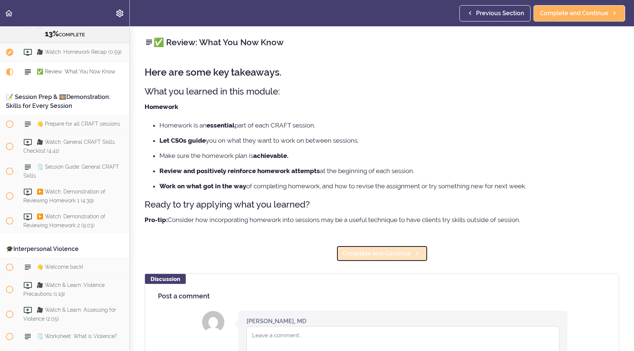
click at [389, 252] on span "Complete and Continue" at bounding box center [376, 253] width 69 height 9
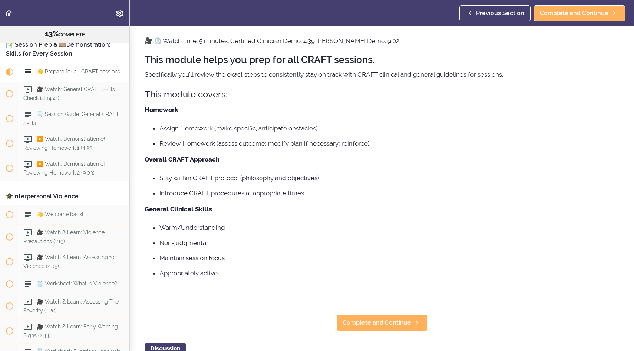
scroll to position [25, 0]
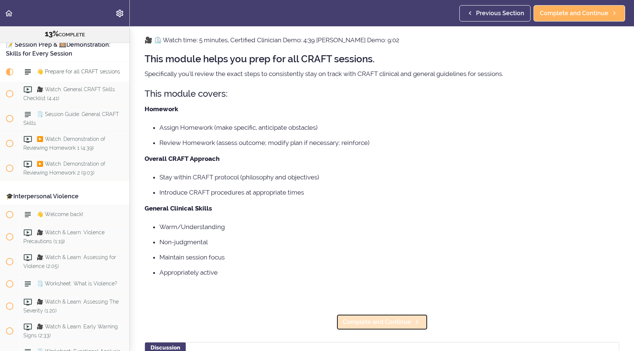
click at [360, 323] on span "Complete and Continue" at bounding box center [376, 322] width 69 height 9
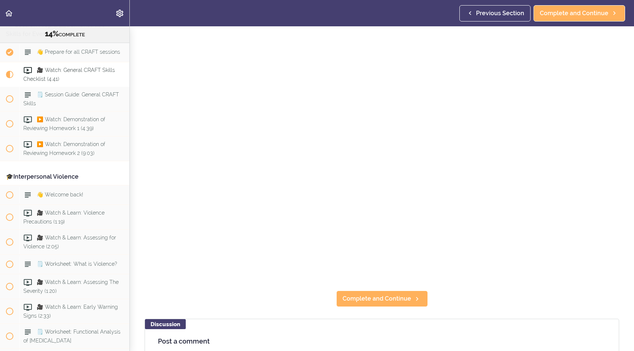
scroll to position [47, 0]
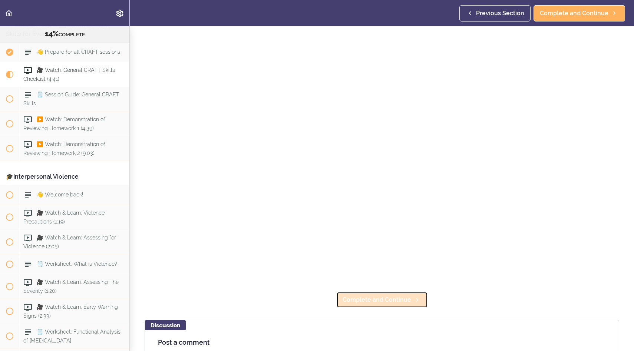
click at [403, 303] on span "Complete and Continue" at bounding box center [376, 299] width 69 height 9
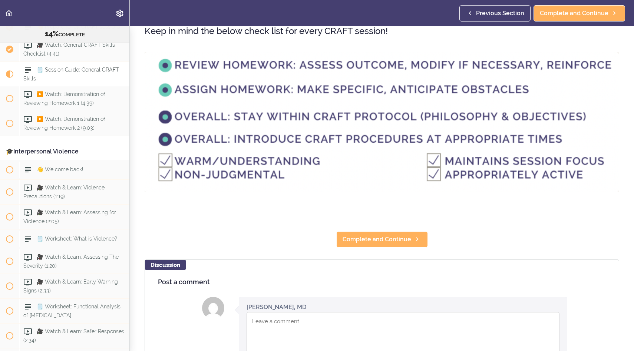
scroll to position [44, 0]
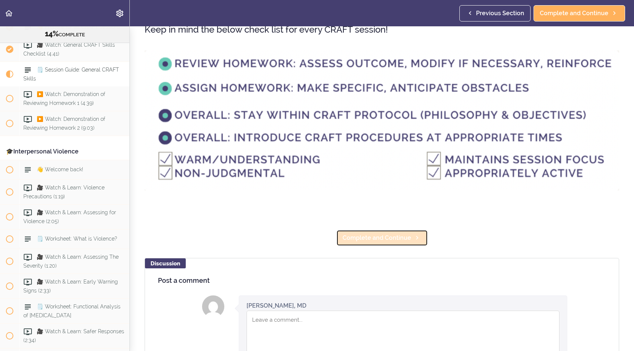
click at [369, 237] on span "Complete and Continue" at bounding box center [376, 237] width 69 height 9
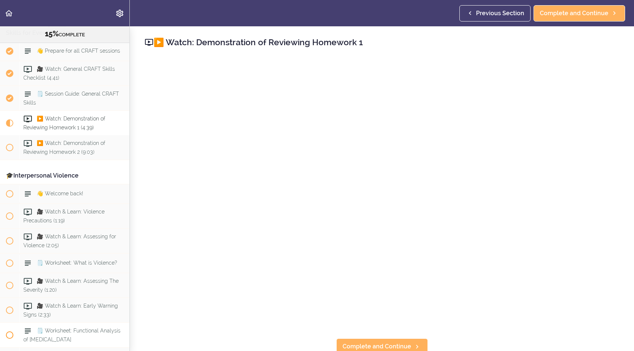
scroll to position [765, 0]
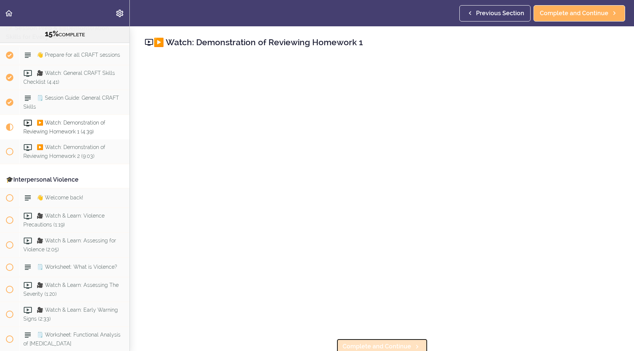
click at [380, 341] on link "Complete and Continue" at bounding box center [382, 346] width 92 height 16
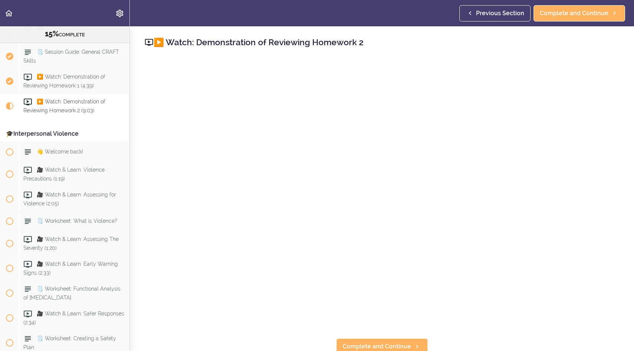
scroll to position [843, 0]
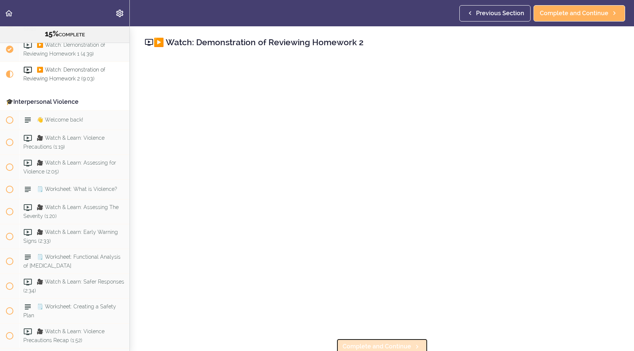
click at [373, 346] on span "Complete and Continue" at bounding box center [376, 346] width 69 height 9
